Goal: Information Seeking & Learning: Learn about a topic

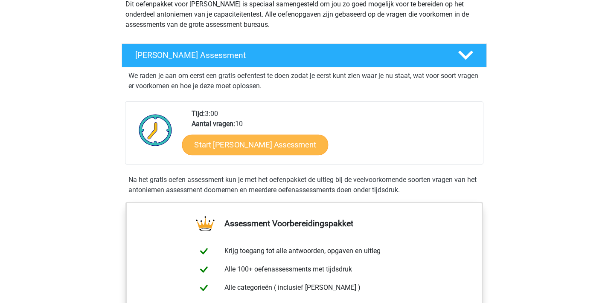
scroll to position [47, 0]
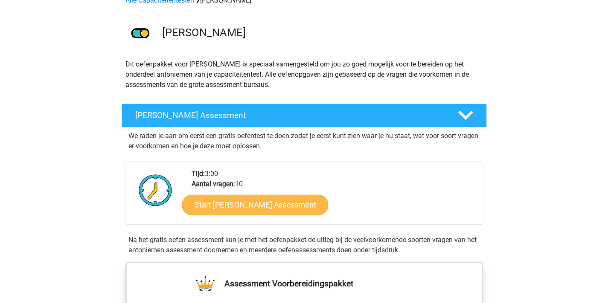
click at [245, 203] on link "Start Antoniemen Gratis Oefen Assessment" at bounding box center [255, 205] width 146 height 20
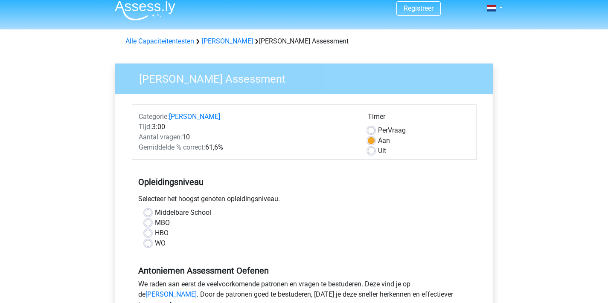
scroll to position [45, 0]
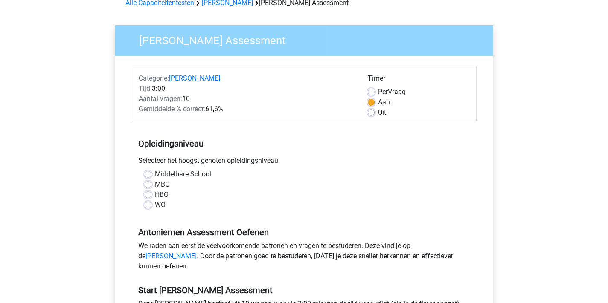
click at [155, 206] on label "WO" at bounding box center [160, 205] width 11 height 10
click at [148, 206] on input "WO" at bounding box center [148, 204] width 7 height 9
radio input "true"
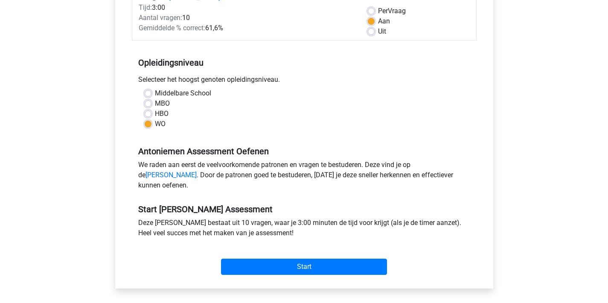
scroll to position [160, 0]
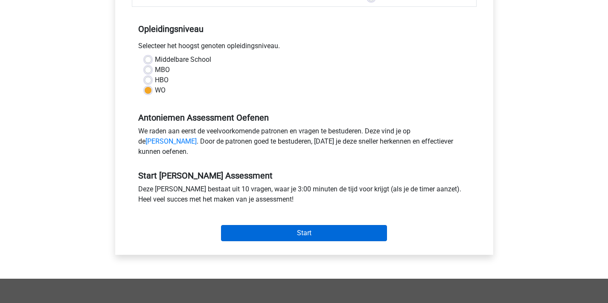
click at [271, 241] on input "Start" at bounding box center [304, 233] width 166 height 16
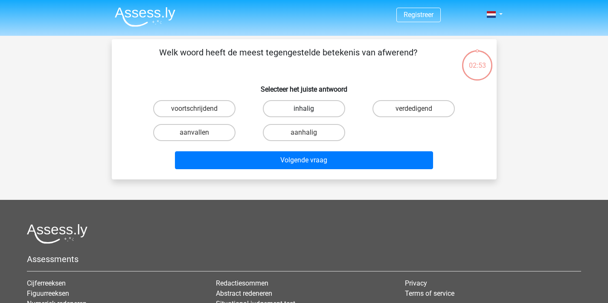
click at [332, 116] on label "inhalig" at bounding box center [304, 108] width 82 height 17
click at [309, 114] on input "inhalig" at bounding box center [307, 112] width 6 height 6
radio input "true"
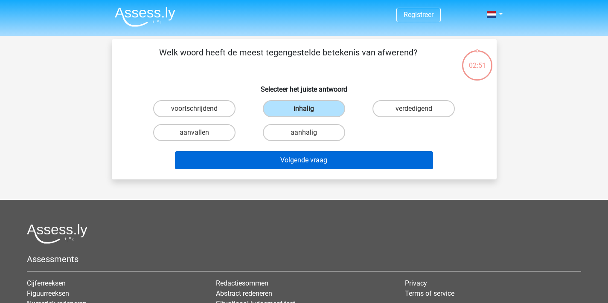
click at [334, 162] on button "Volgende vraag" at bounding box center [304, 160] width 258 height 18
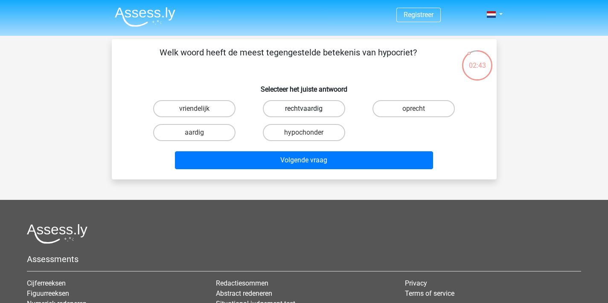
click at [314, 110] on label "rechtvaardig" at bounding box center [304, 108] width 82 height 17
click at [309, 110] on input "rechtvaardig" at bounding box center [307, 112] width 6 height 6
radio input "true"
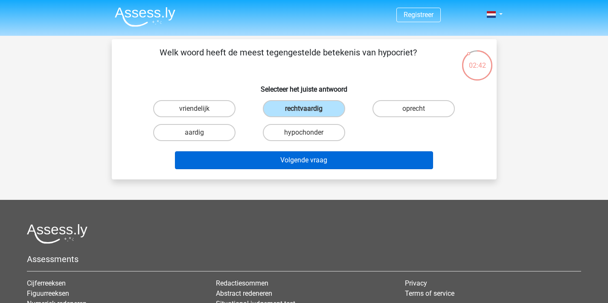
click at [330, 155] on button "Volgende vraag" at bounding box center [304, 160] width 258 height 18
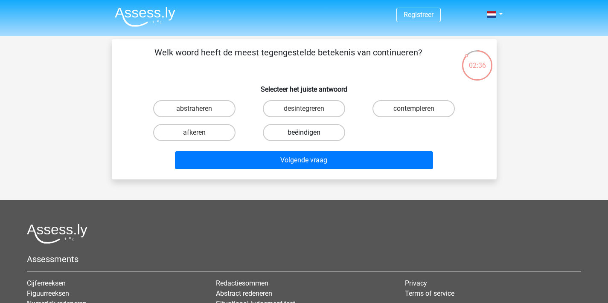
click at [275, 131] on label "beëindigen" at bounding box center [304, 132] width 82 height 17
click at [304, 133] on input "beëindigen" at bounding box center [307, 136] width 6 height 6
radio input "true"
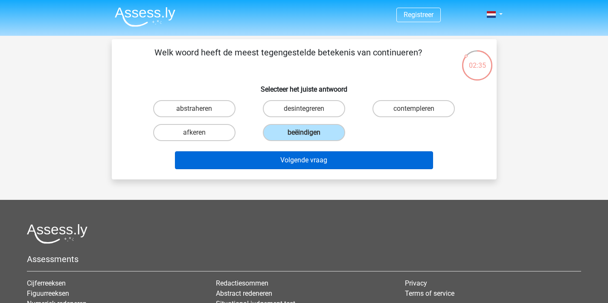
click at [288, 156] on button "Volgende vraag" at bounding box center [304, 160] width 258 height 18
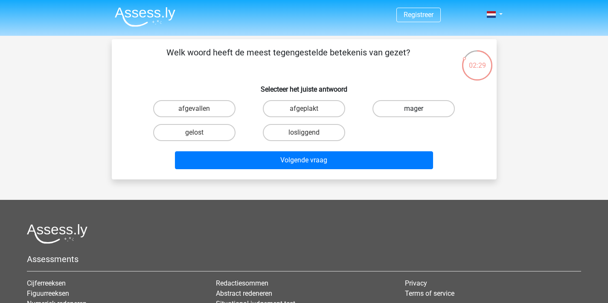
click at [392, 110] on label "mager" at bounding box center [413, 108] width 82 height 17
click at [414, 110] on input "mager" at bounding box center [417, 112] width 6 height 6
radio input "true"
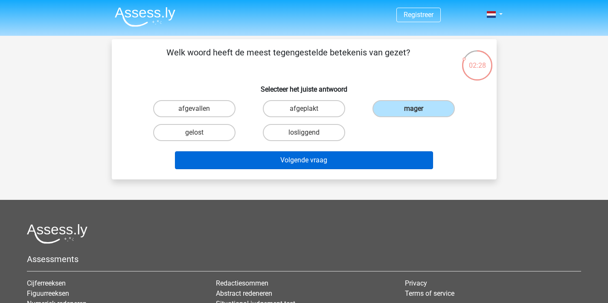
click at [358, 163] on button "Volgende vraag" at bounding box center [304, 160] width 258 height 18
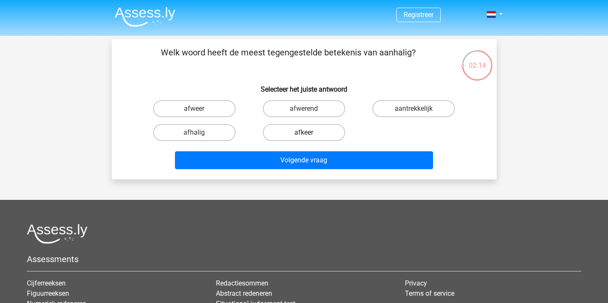
click at [280, 134] on label "afkeer" at bounding box center [304, 132] width 82 height 17
click at [304, 134] on input "afkeer" at bounding box center [307, 136] width 6 height 6
radio input "true"
click at [219, 131] on label "afhalig" at bounding box center [194, 132] width 82 height 17
click at [200, 133] on input "afhalig" at bounding box center [197, 136] width 6 height 6
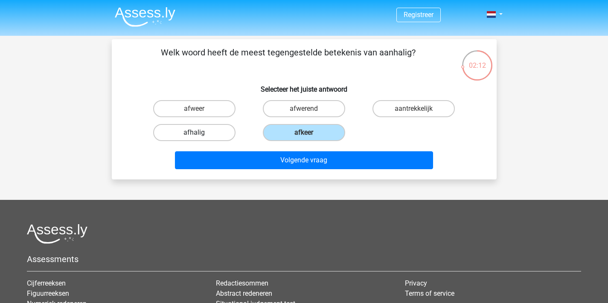
radio input "true"
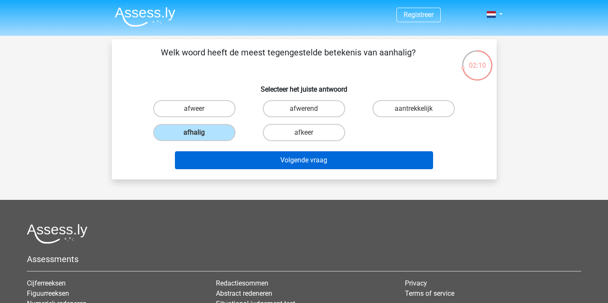
click at [238, 162] on button "Volgende vraag" at bounding box center [304, 160] width 258 height 18
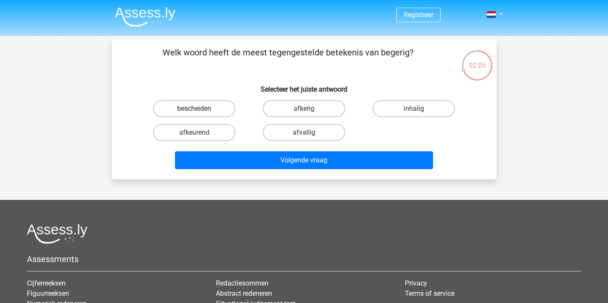
click at [233, 109] on label "bescheiden" at bounding box center [194, 108] width 82 height 17
click at [200, 109] on input "bescheiden" at bounding box center [197, 112] width 6 height 6
radio input "true"
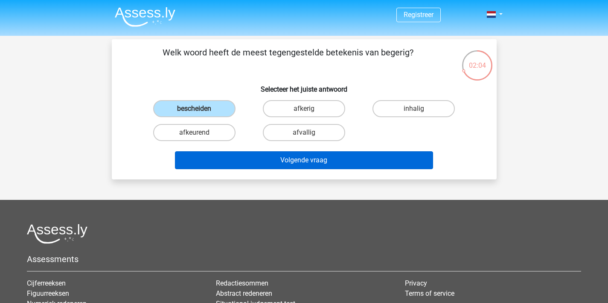
click at [270, 158] on button "Volgende vraag" at bounding box center [304, 160] width 258 height 18
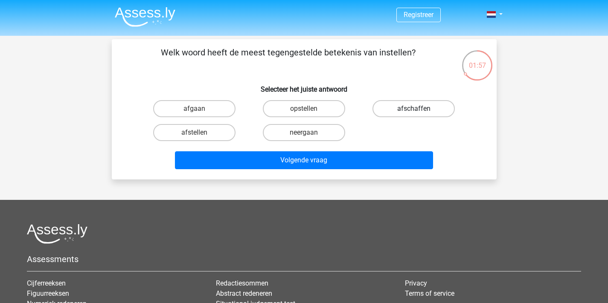
click at [387, 109] on label "afschaffen" at bounding box center [413, 108] width 82 height 17
click at [414, 109] on input "afschaffen" at bounding box center [417, 112] width 6 height 6
radio input "true"
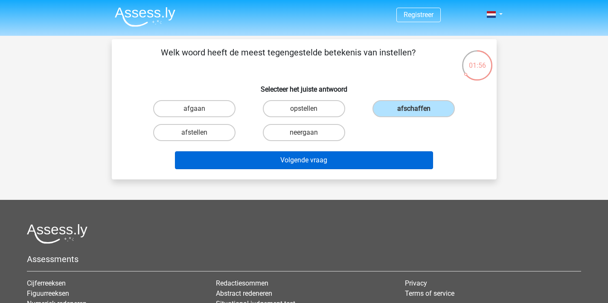
click at [358, 158] on button "Volgende vraag" at bounding box center [304, 160] width 258 height 18
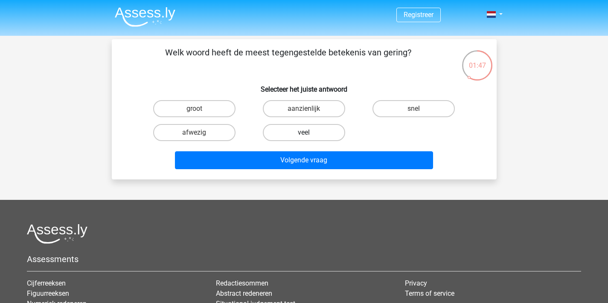
click at [296, 133] on label "veel" at bounding box center [304, 132] width 82 height 17
click at [304, 133] on input "veel" at bounding box center [307, 136] width 6 height 6
radio input "true"
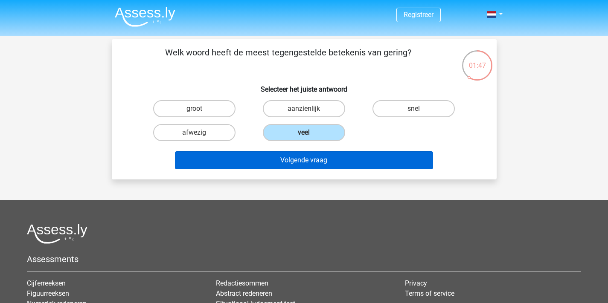
click at [309, 160] on button "Volgende vraag" at bounding box center [304, 160] width 258 height 18
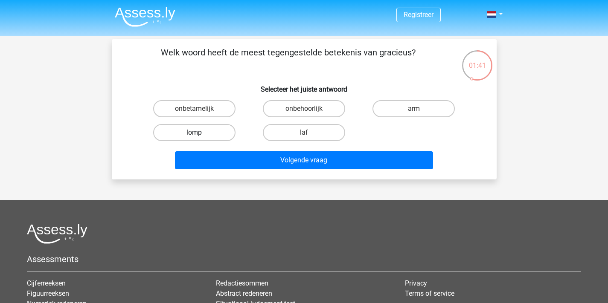
click at [206, 132] on label "lomp" at bounding box center [194, 132] width 82 height 17
click at [200, 133] on input "lomp" at bounding box center [197, 136] width 6 height 6
radio input "true"
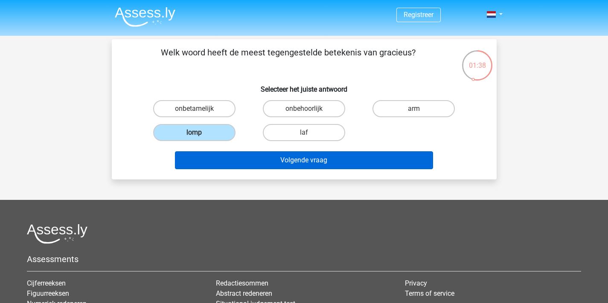
click at [280, 159] on button "Volgende vraag" at bounding box center [304, 160] width 258 height 18
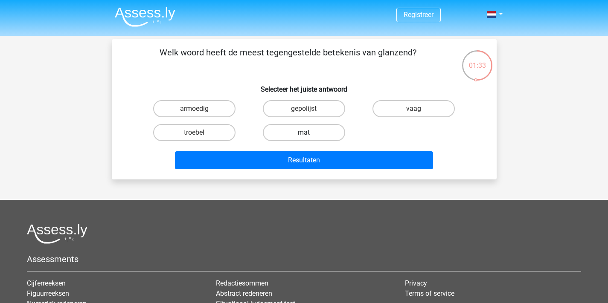
click at [302, 131] on label "mat" at bounding box center [304, 132] width 82 height 17
click at [304, 133] on input "mat" at bounding box center [307, 136] width 6 height 6
radio input "true"
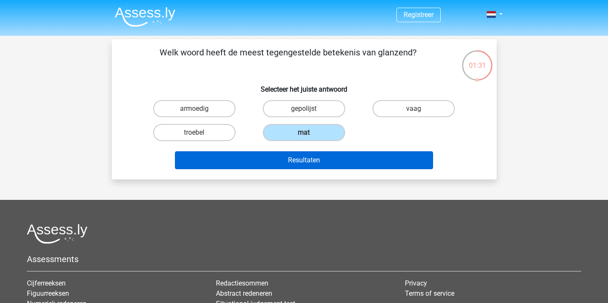
click at [313, 157] on button "Resultaten" at bounding box center [304, 160] width 258 height 18
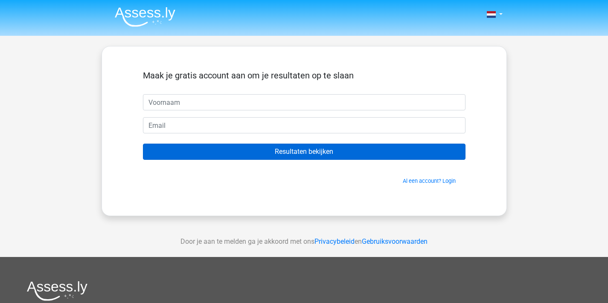
click at [299, 155] on input "Resultaten bekijken" at bounding box center [304, 152] width 323 height 16
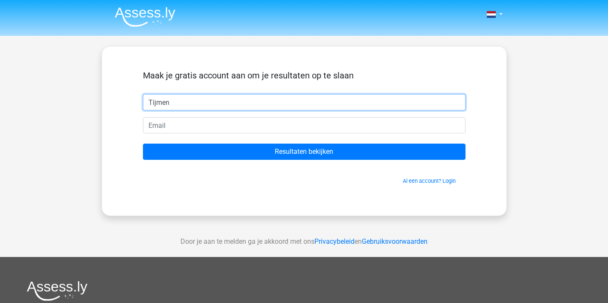
type input "Tijmen"
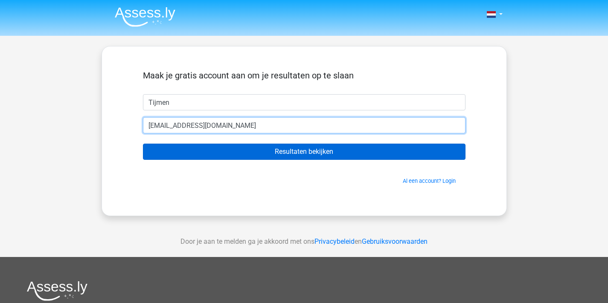
type input "Bloodshoofdspam@gmail.com"
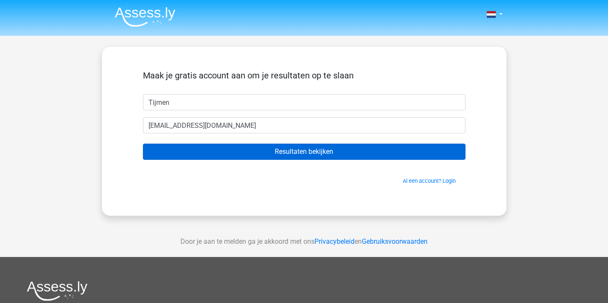
click at [215, 149] on input "Resultaten bekijken" at bounding box center [304, 152] width 323 height 16
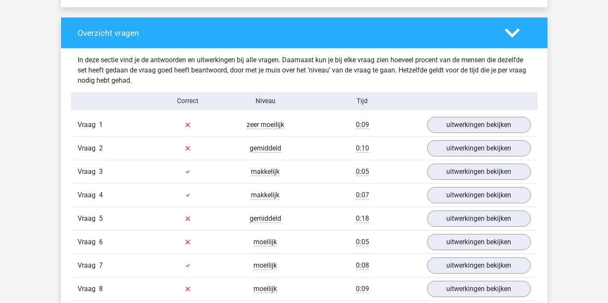
scroll to position [676, 0]
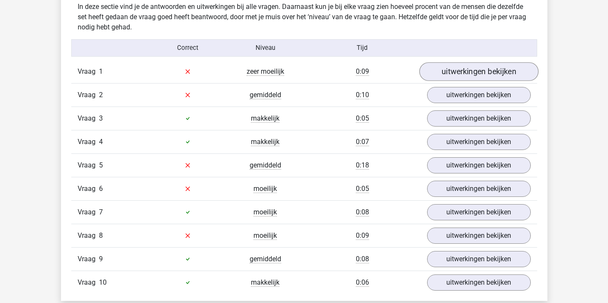
click at [478, 75] on link "uitwerkingen bekijken" at bounding box center [478, 71] width 119 height 19
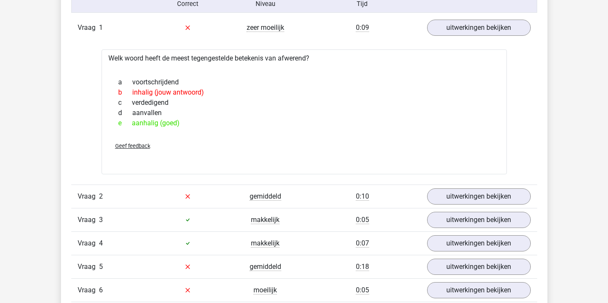
scroll to position [778, 0]
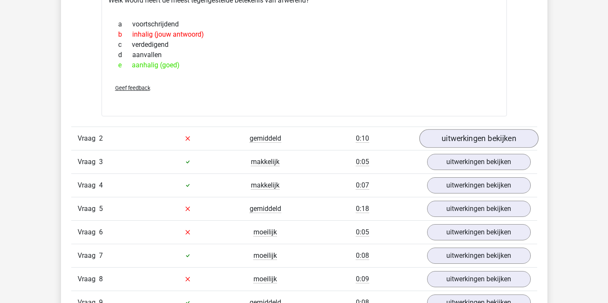
click at [469, 137] on link "uitwerkingen bekijken" at bounding box center [478, 138] width 119 height 19
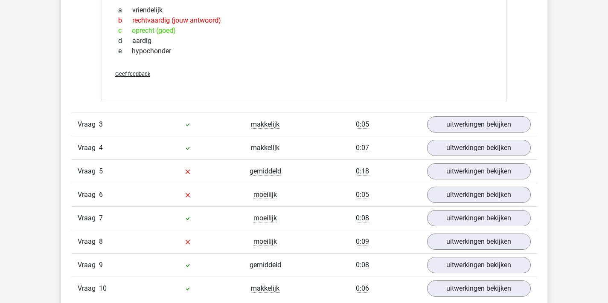
scroll to position [964, 0]
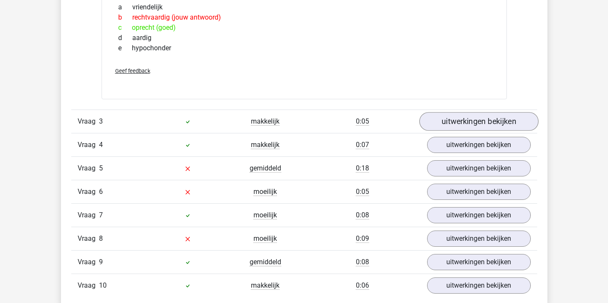
click at [470, 126] on link "uitwerkingen bekijken" at bounding box center [478, 121] width 119 height 19
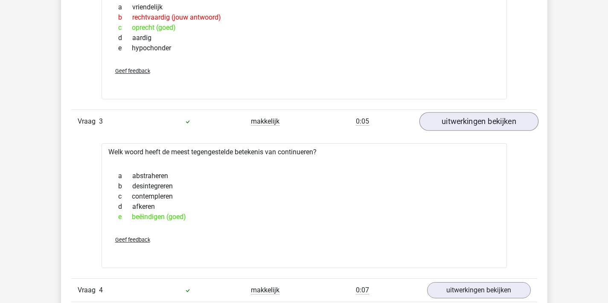
click at [470, 126] on link "uitwerkingen bekijken" at bounding box center [478, 121] width 119 height 19
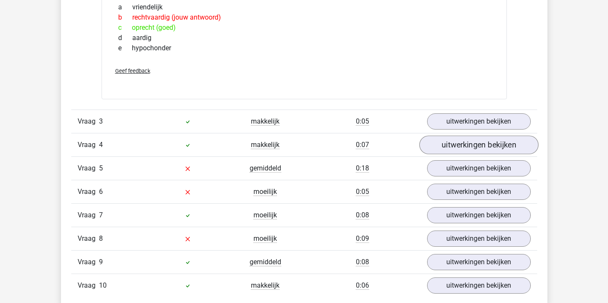
click at [471, 145] on link "uitwerkingen bekijken" at bounding box center [478, 145] width 119 height 19
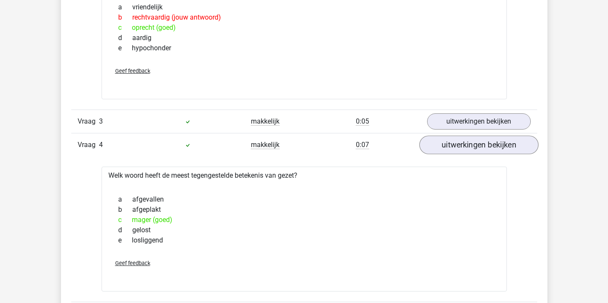
click at [471, 145] on link "uitwerkingen bekijken" at bounding box center [478, 145] width 119 height 19
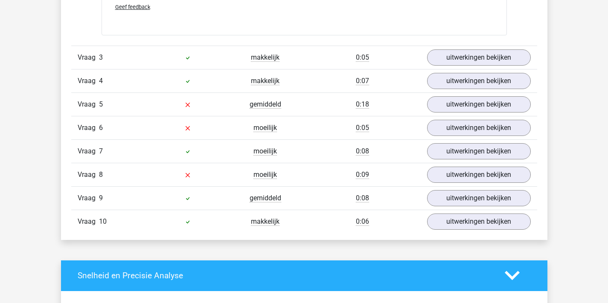
scroll to position [965, 0]
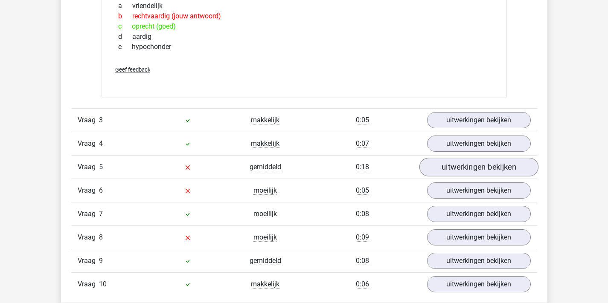
click at [467, 165] on link "uitwerkingen bekijken" at bounding box center [478, 167] width 119 height 19
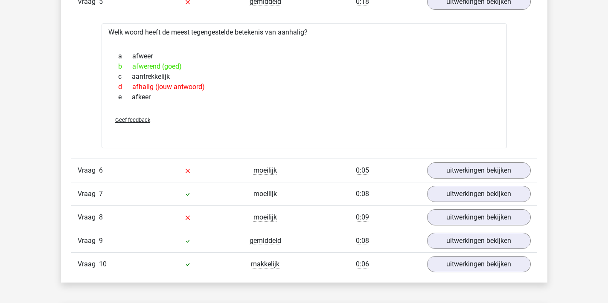
scroll to position [1133, 0]
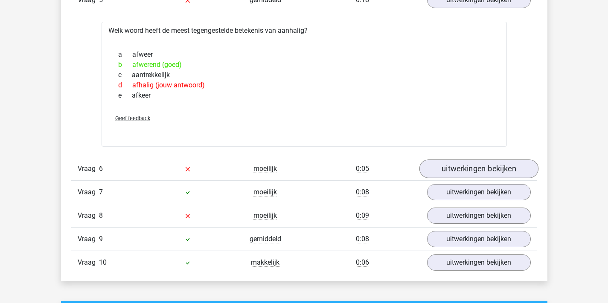
click at [484, 167] on link "uitwerkingen bekijken" at bounding box center [478, 169] width 119 height 19
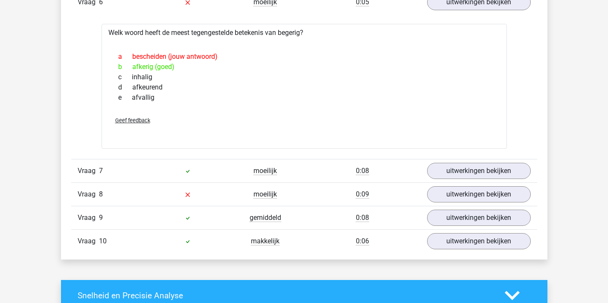
scroll to position [1311, 0]
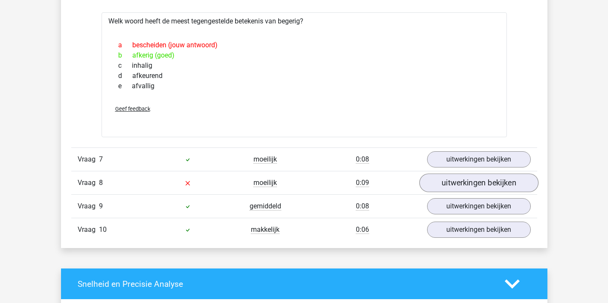
click at [480, 185] on link "uitwerkingen bekijken" at bounding box center [478, 183] width 119 height 19
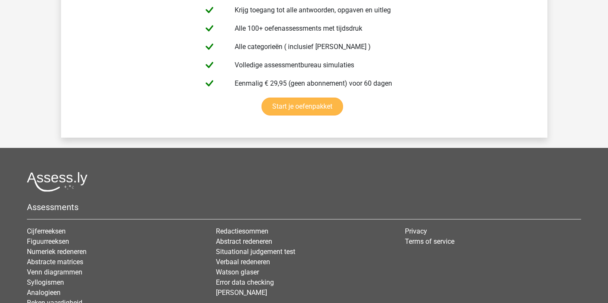
scroll to position [0, 0]
